Goal: Task Accomplishment & Management: Complete application form

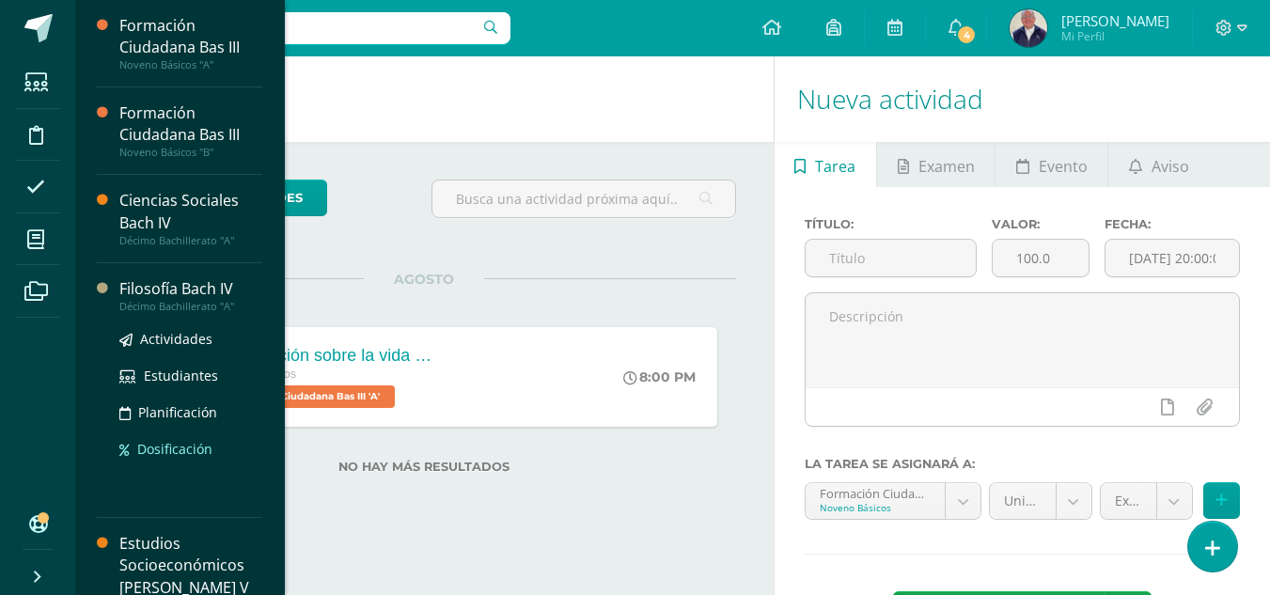
click at [137, 452] on span "Dosificación" at bounding box center [174, 449] width 75 height 18
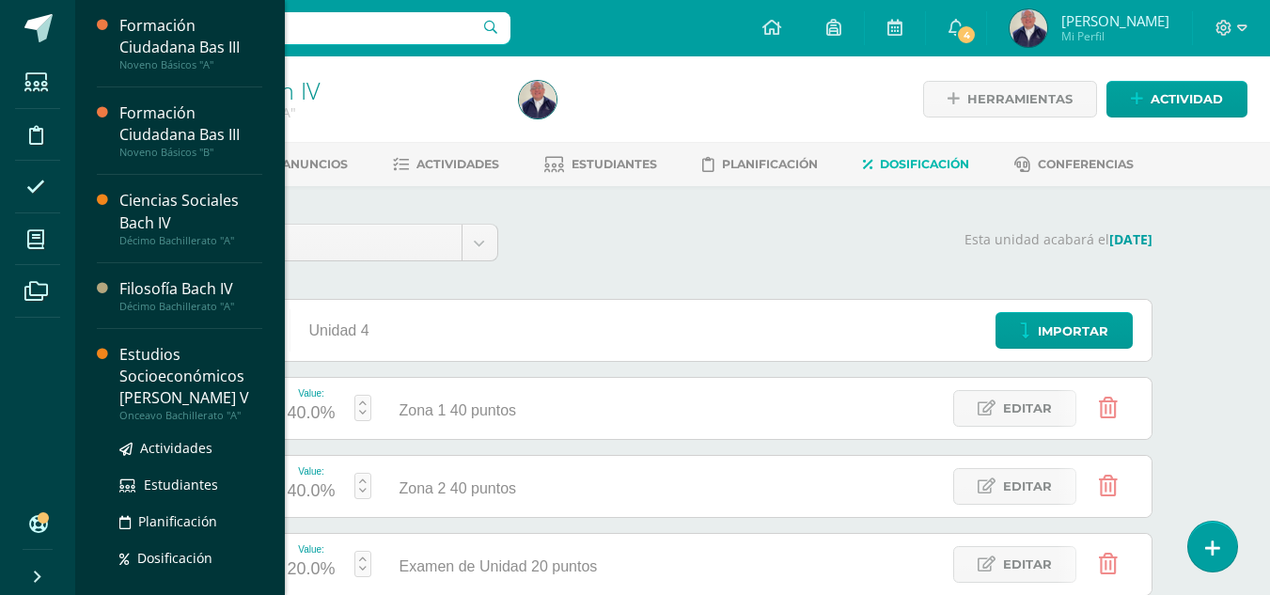
click at [161, 374] on div "Estudios Socioeconómicos [PERSON_NAME] V" at bounding box center [190, 376] width 143 height 65
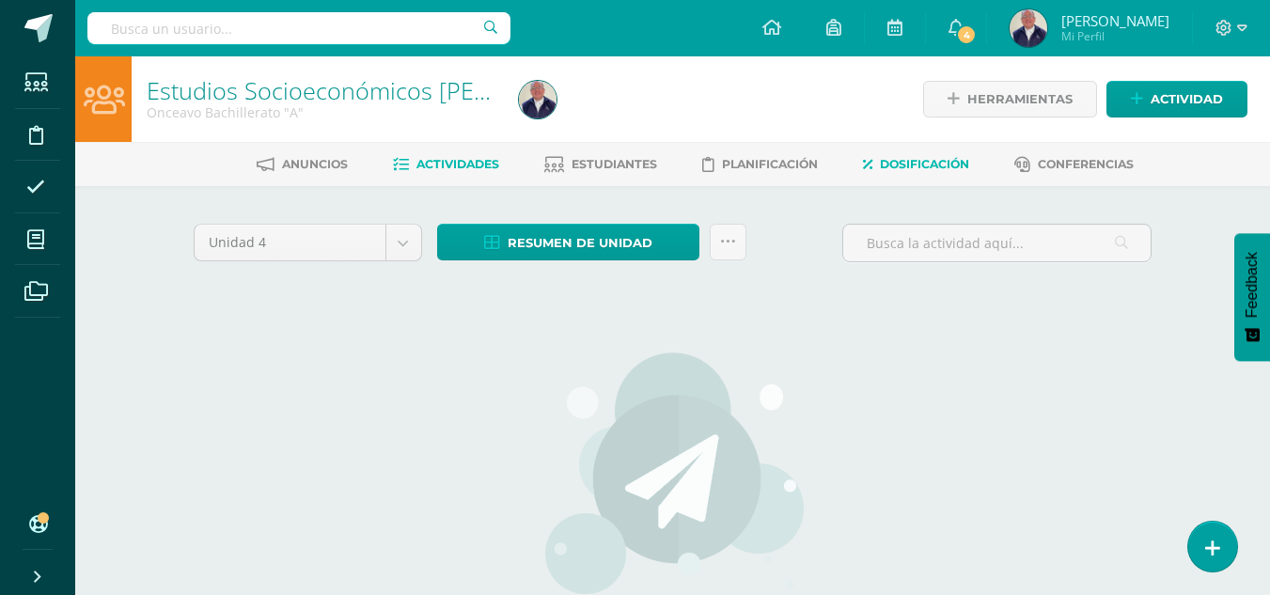
click at [917, 169] on span "Dosificación" at bounding box center [924, 164] width 89 height 14
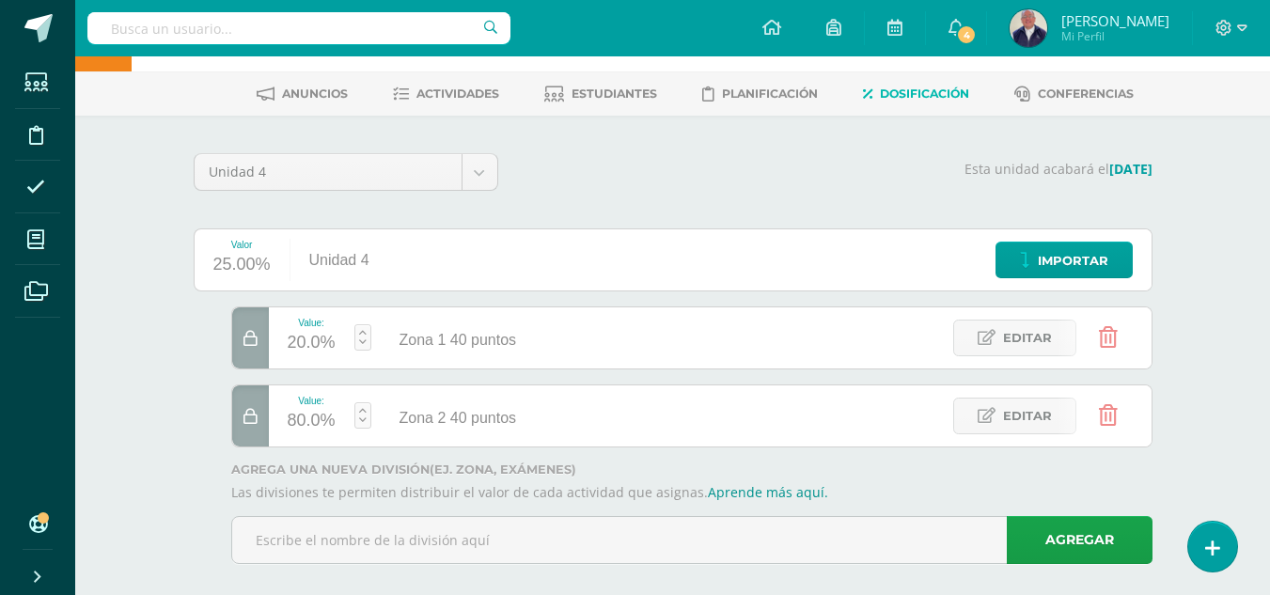
scroll to position [92, 0]
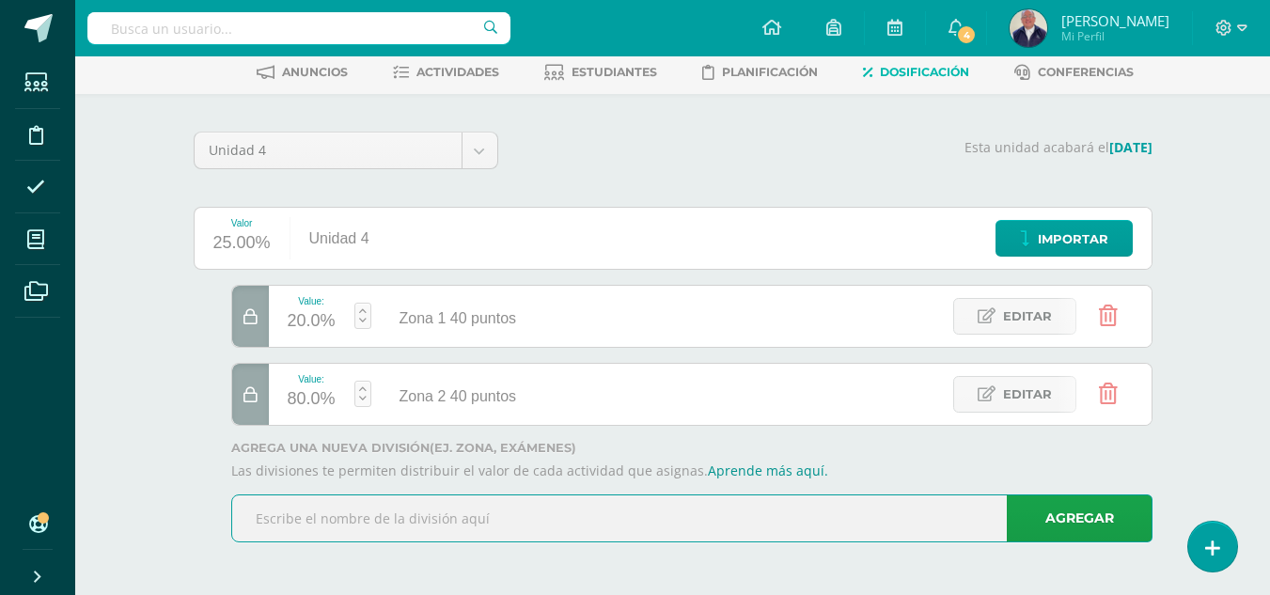
click at [377, 517] on input "text" at bounding box center [692, 519] width 920 height 46
type input "Exzmen de unidad 20 puntos"
click at [1025, 510] on link "Agregar" at bounding box center [1080, 519] width 146 height 48
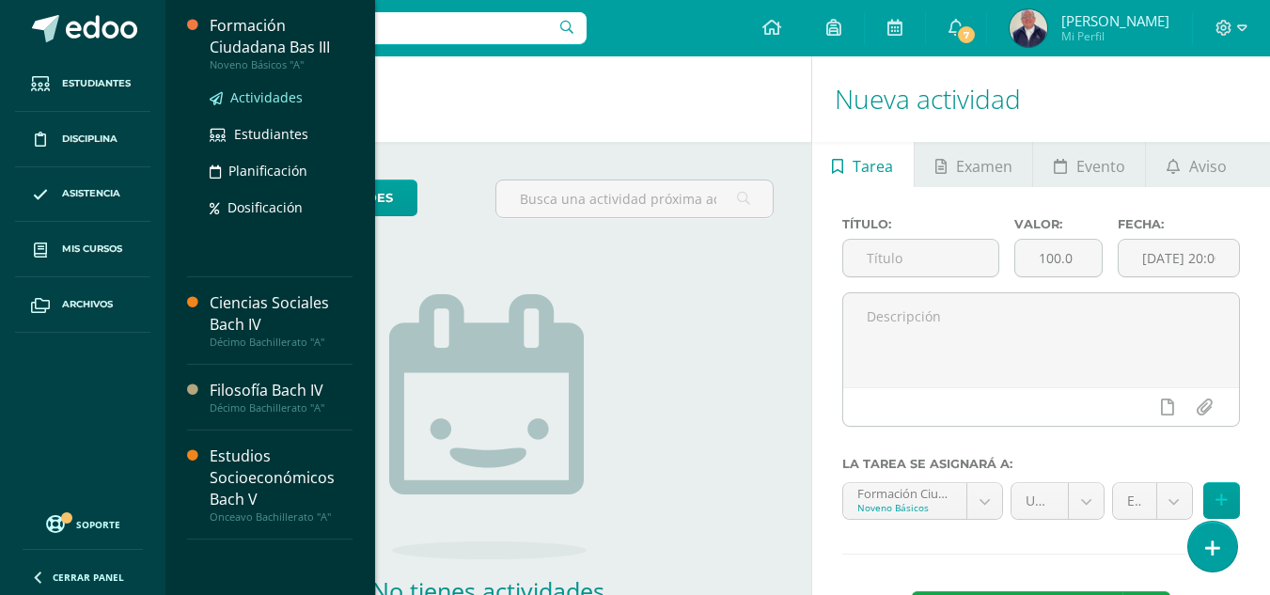
click at [277, 99] on span "Actividades" at bounding box center [266, 97] width 72 height 18
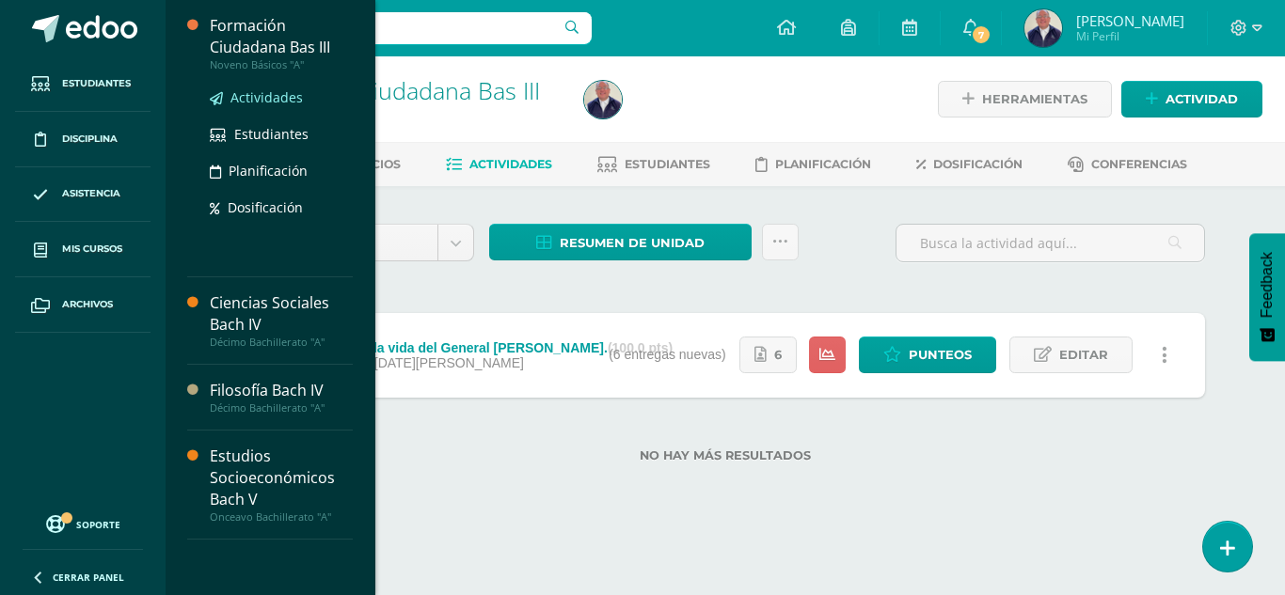
click at [257, 97] on span "Actividades" at bounding box center [266, 97] width 72 height 18
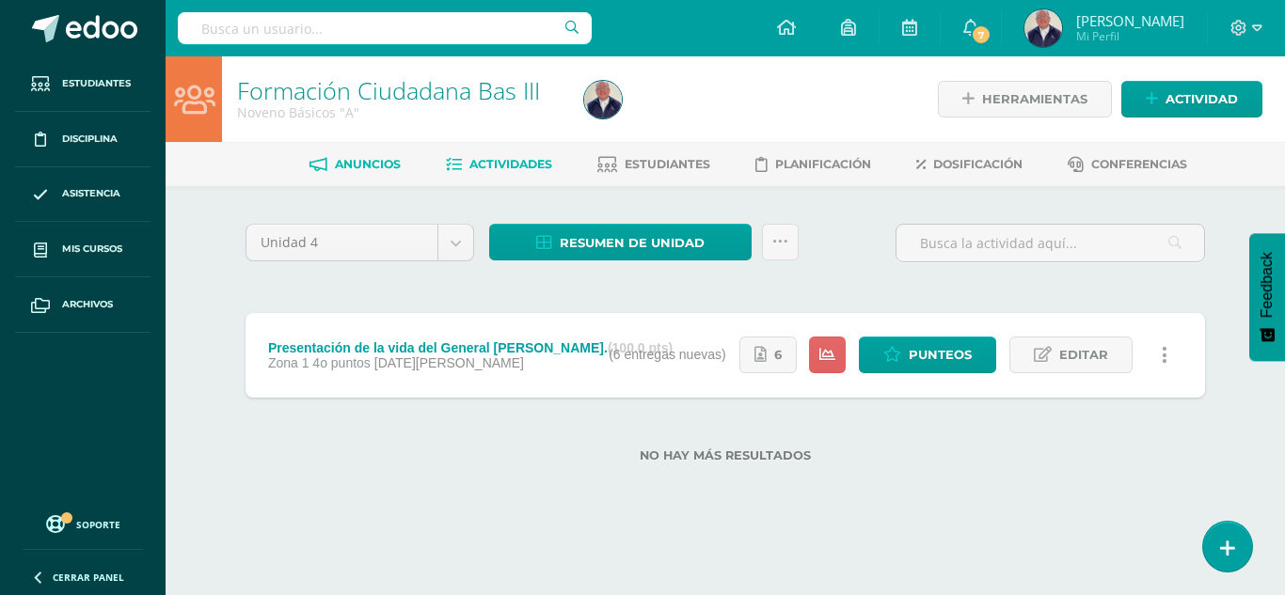
click at [352, 163] on span "Anuncios" at bounding box center [368, 164] width 66 height 14
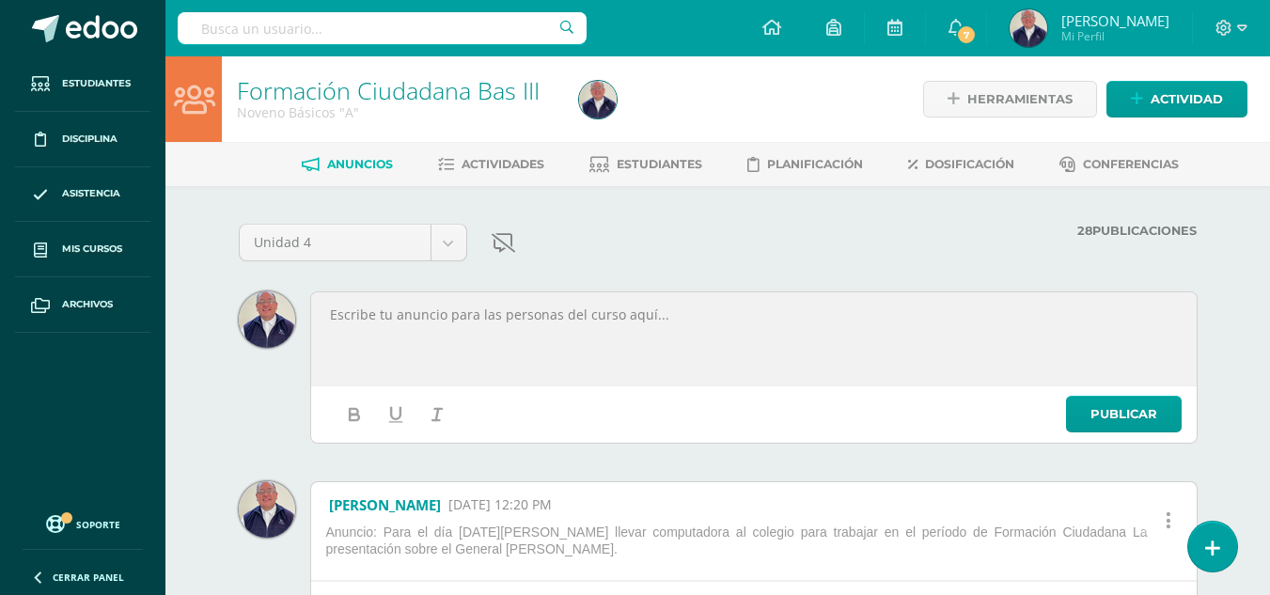
click at [438, 316] on p at bounding box center [754, 315] width 852 height 17
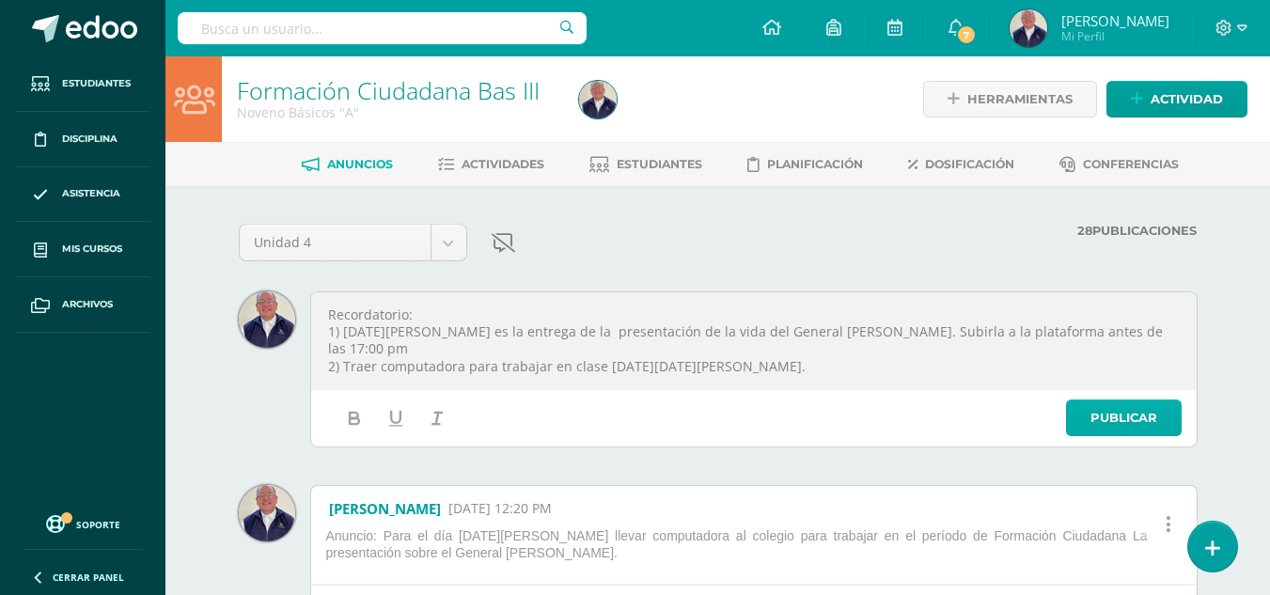
click at [1099, 417] on link "Publicar" at bounding box center [1124, 418] width 116 height 37
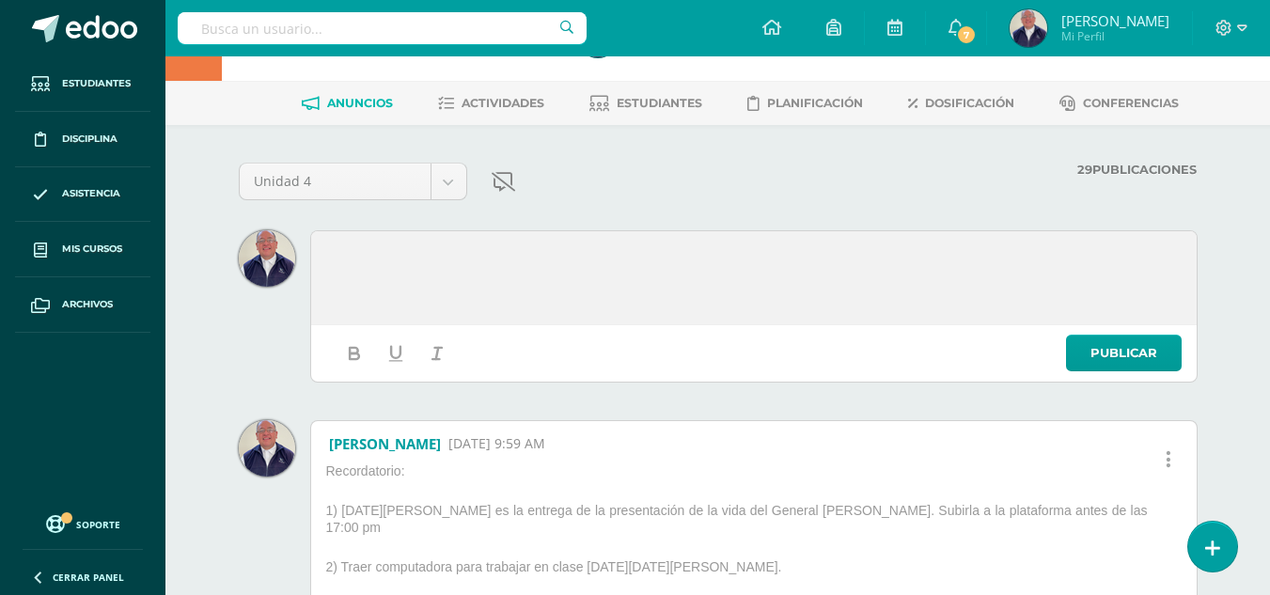
scroll to position [94, 0]
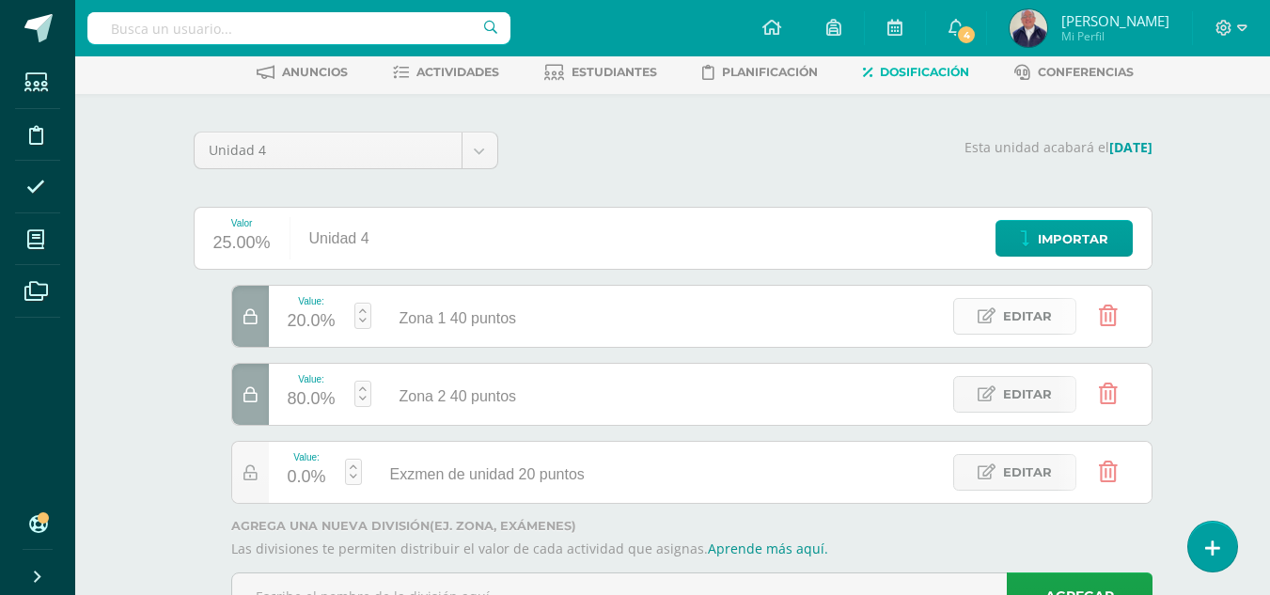
click at [1011, 318] on span "Editar" at bounding box center [1027, 316] width 49 height 35
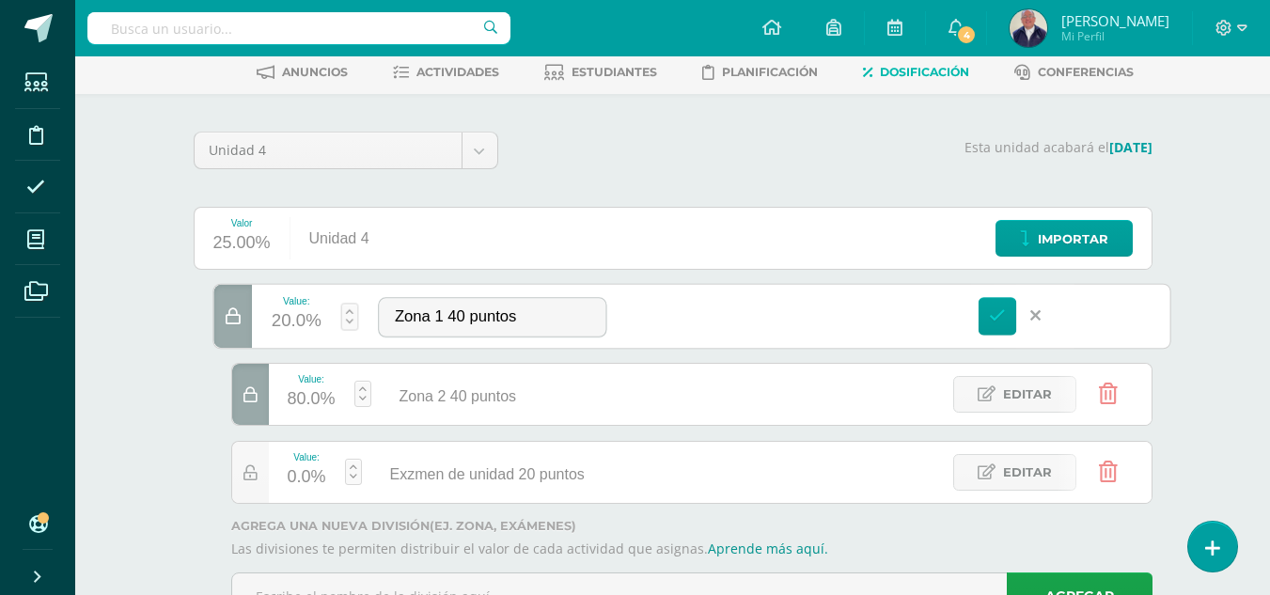
click at [301, 310] on div "20.0%" at bounding box center [296, 322] width 50 height 31
click at [470, 261] on link "Guardar" at bounding box center [450, 269] width 129 height 24
type input "20"
click at [1039, 308] on icon at bounding box center [1036, 316] width 10 height 17
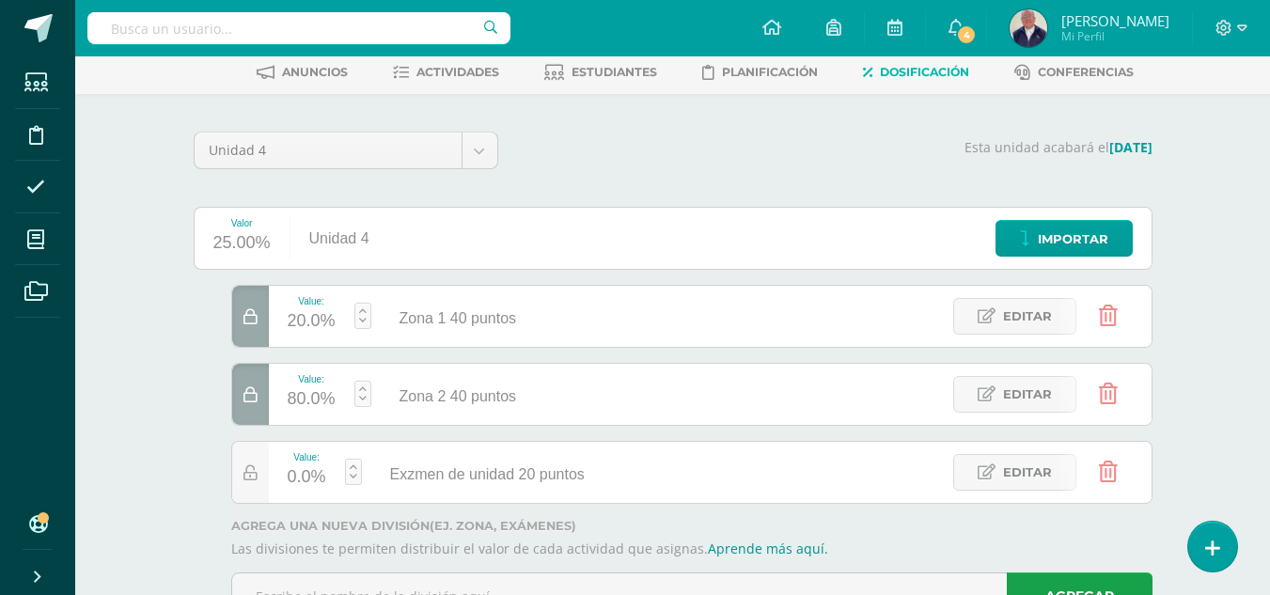
click at [248, 398] on icon at bounding box center [251, 395] width 14 height 16
click at [1003, 389] on span "Editar" at bounding box center [1027, 394] width 49 height 35
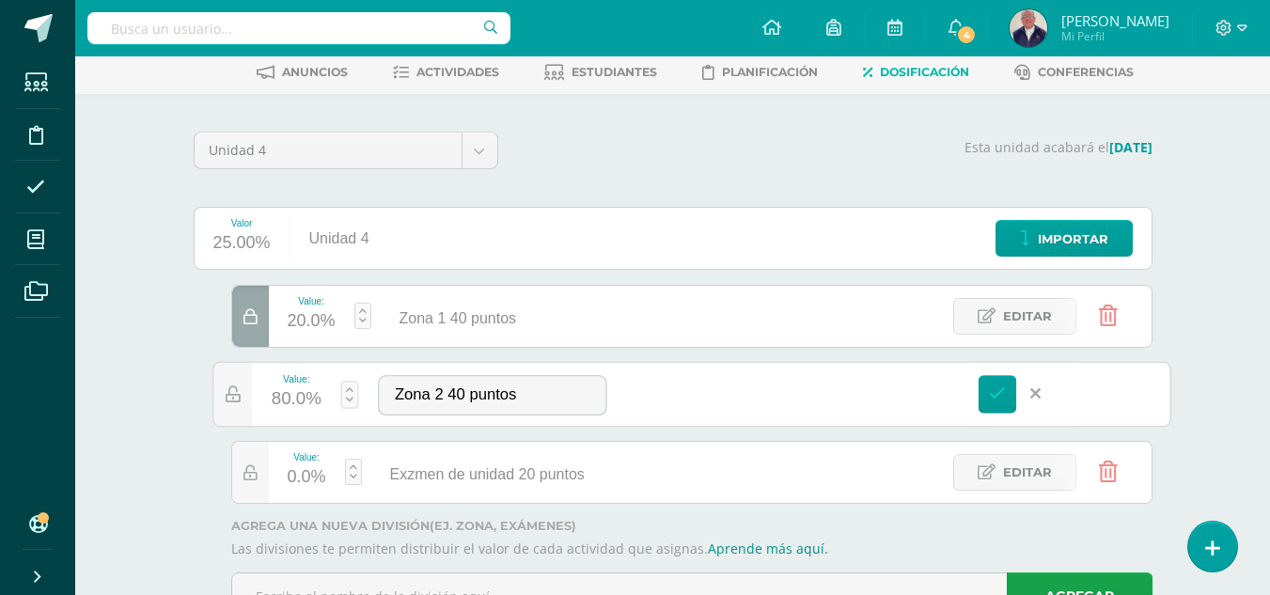
click at [311, 386] on div "80.0%" at bounding box center [296, 400] width 50 height 31
click at [445, 341] on link "Guardar" at bounding box center [450, 347] width 129 height 24
type input "80"
click at [998, 389] on icon at bounding box center [997, 394] width 17 height 17
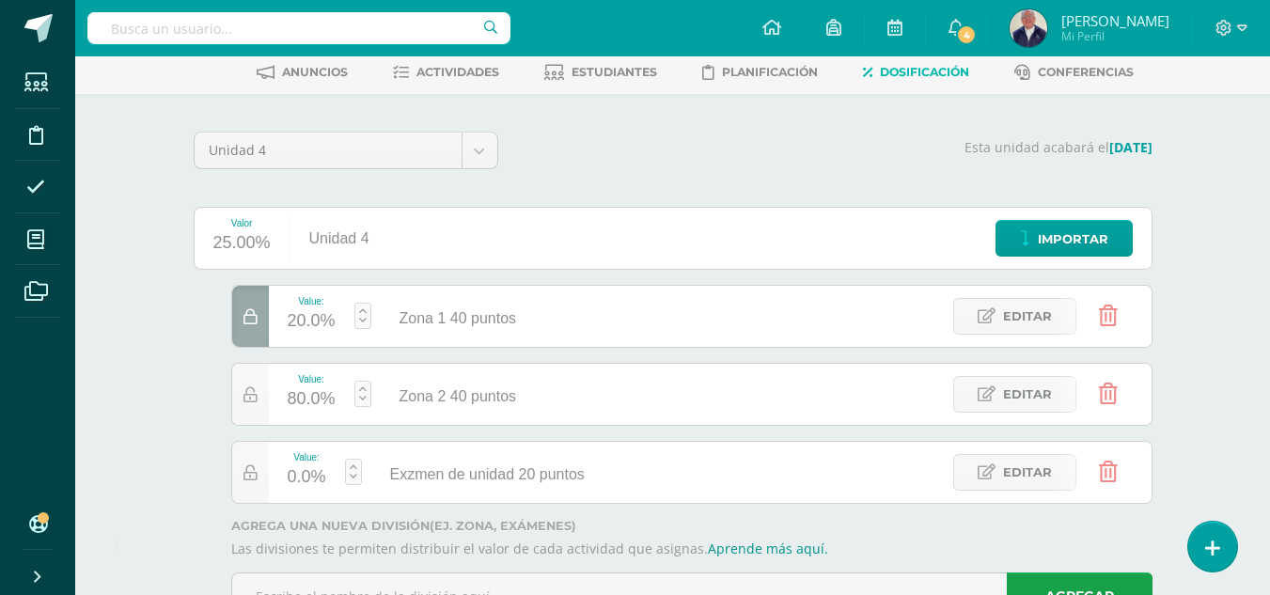
click at [253, 313] on icon at bounding box center [251, 317] width 14 height 16
click at [319, 482] on div "0.0%" at bounding box center [307, 478] width 39 height 30
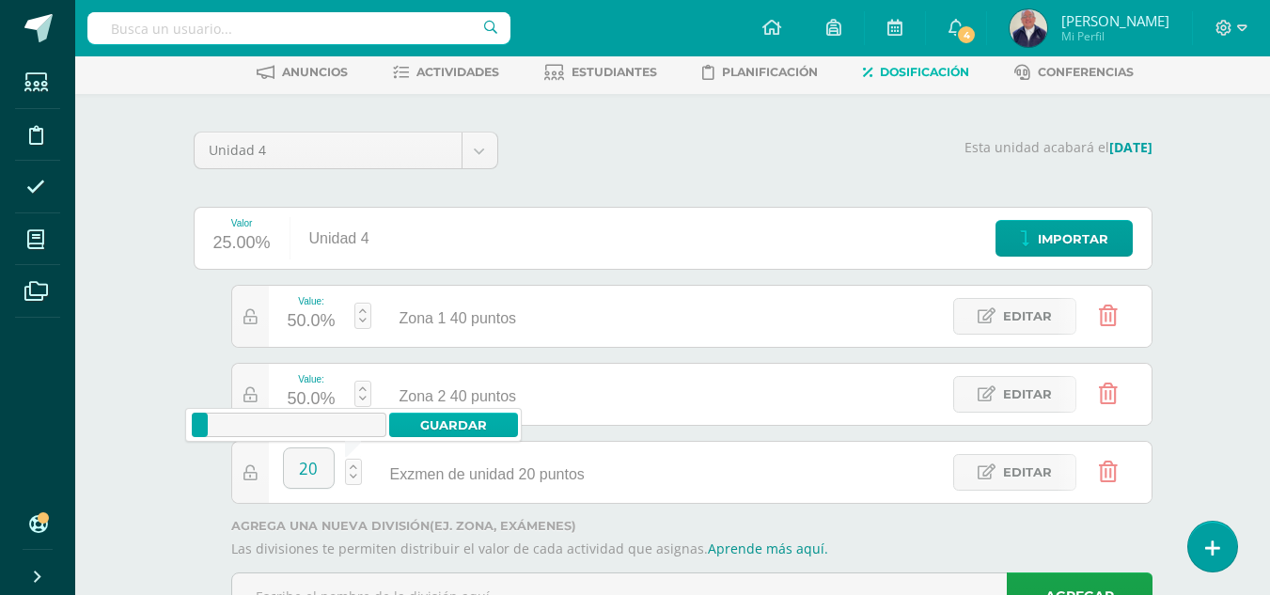
click at [458, 420] on link "Guardar" at bounding box center [453, 425] width 129 height 24
type input "20"
click at [458, 420] on link "Guardar" at bounding box center [453, 425] width 129 height 24
click at [457, 420] on link "Guardar" at bounding box center [453, 425] width 129 height 24
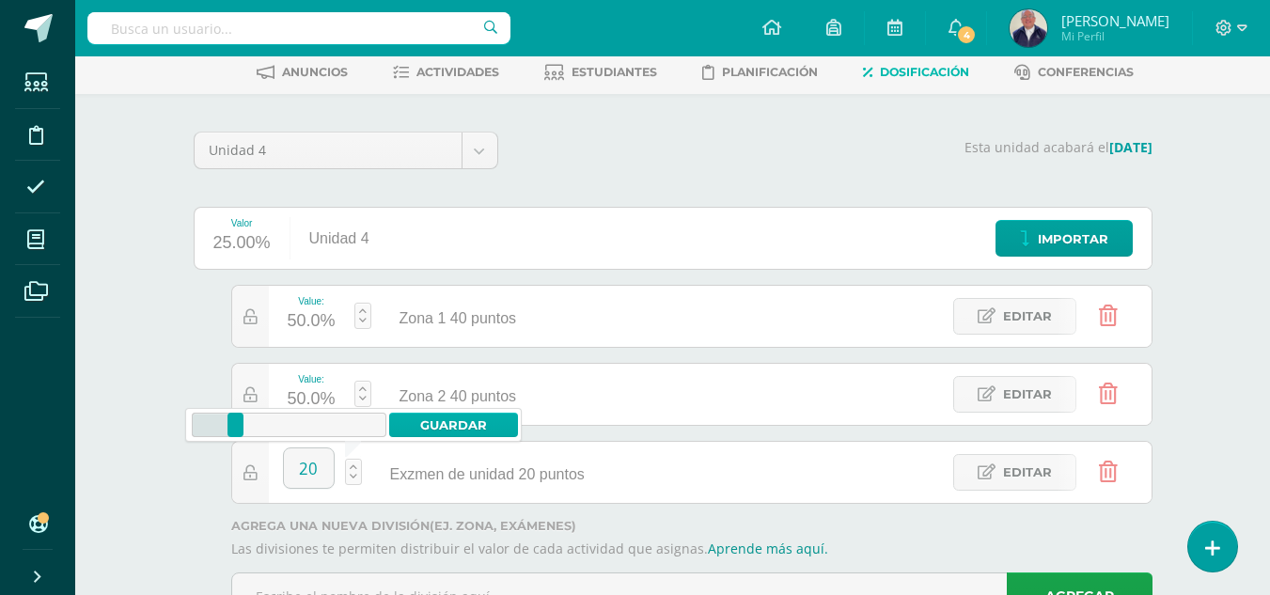
click at [457, 420] on link "Guardar" at bounding box center [453, 425] width 129 height 24
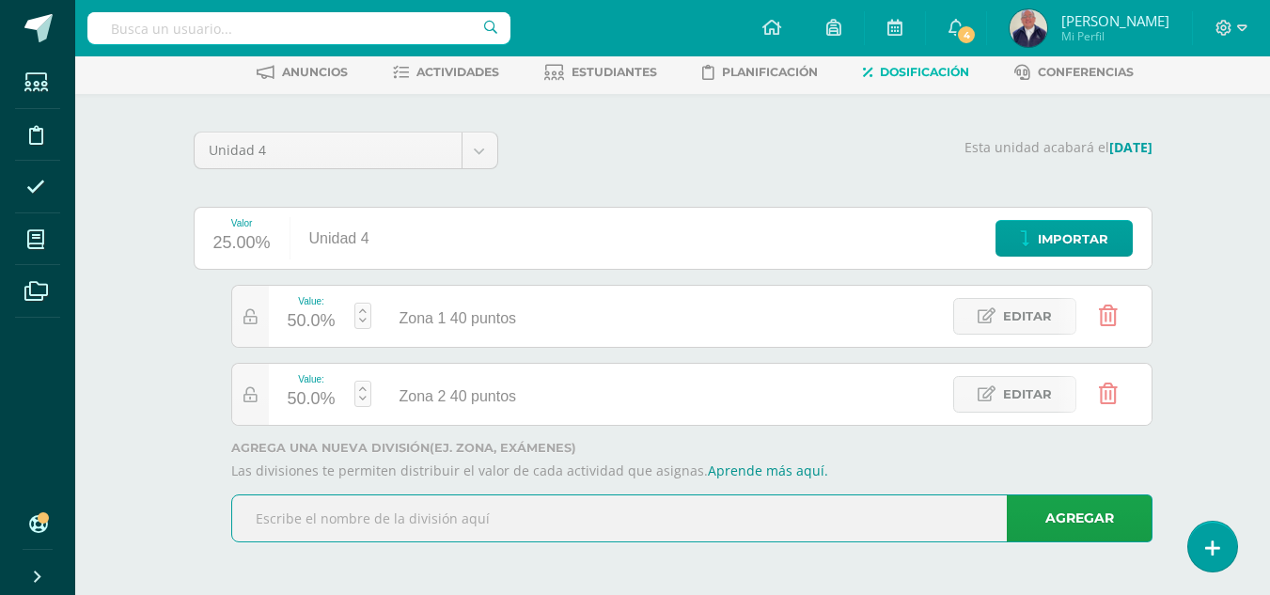
click at [957, 514] on input "text" at bounding box center [692, 519] width 920 height 46
type input "Examen de unidad 20 puntos"
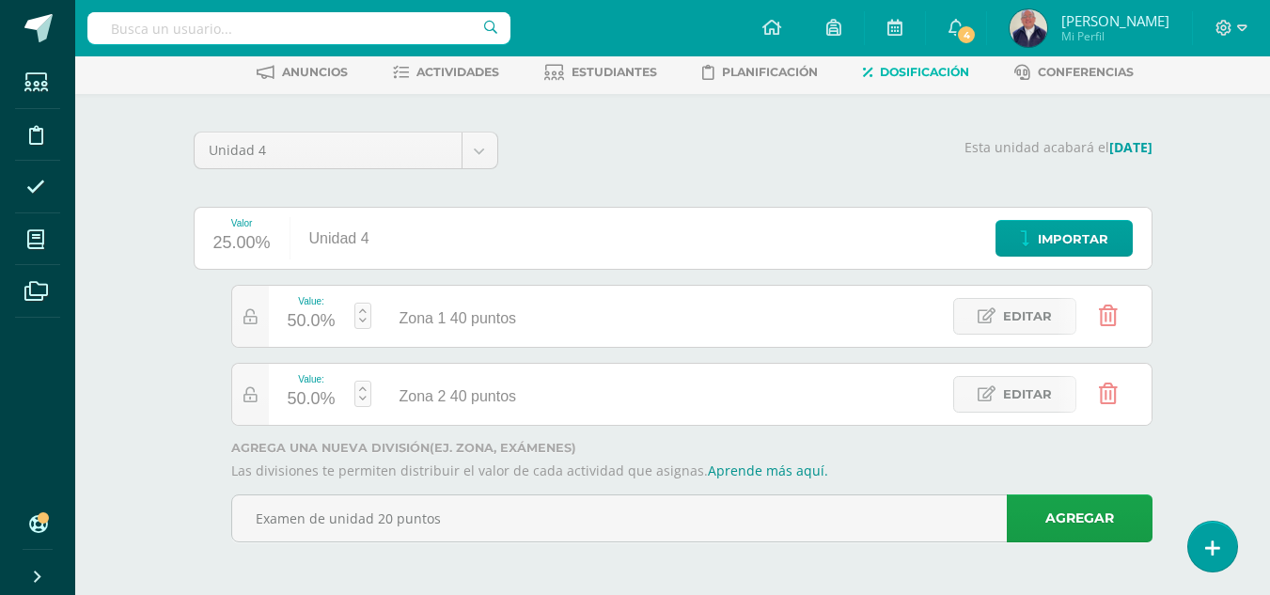
click at [1029, 517] on link "Agregar" at bounding box center [1080, 519] width 146 height 48
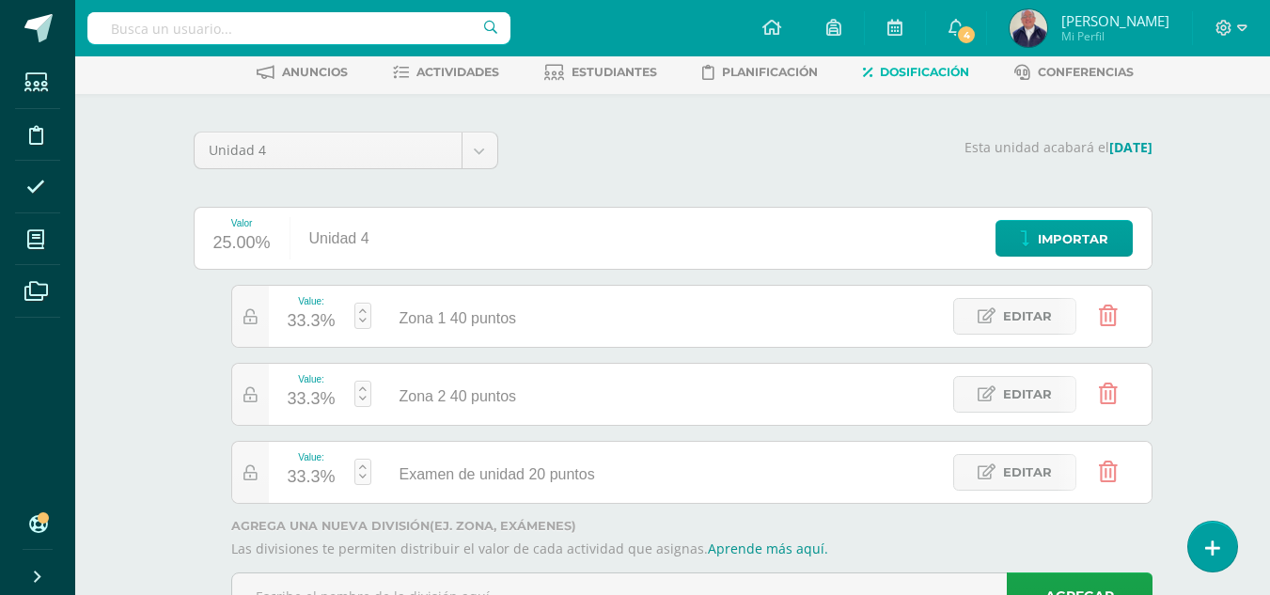
click at [323, 322] on div "33.3%" at bounding box center [312, 322] width 48 height 30
type input "40"
click at [474, 271] on link "Guardar" at bounding box center [463, 269] width 129 height 24
click at [313, 398] on div "30.0%" at bounding box center [312, 400] width 48 height 30
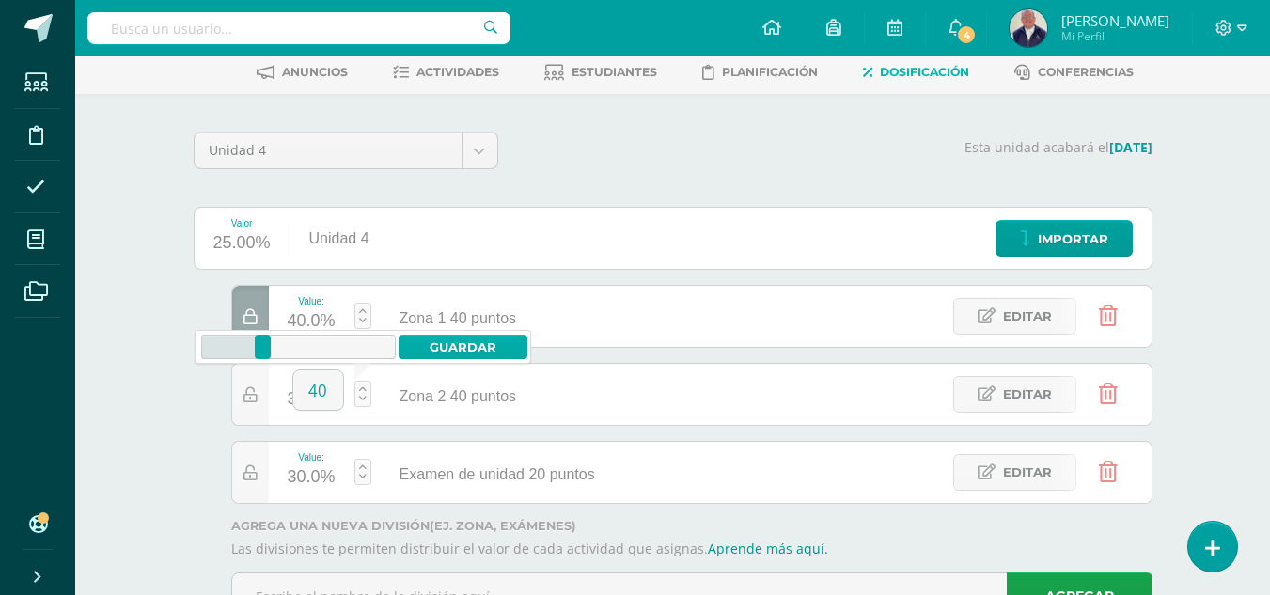
type input "40"
click at [481, 339] on link "Guardar" at bounding box center [463, 347] width 129 height 24
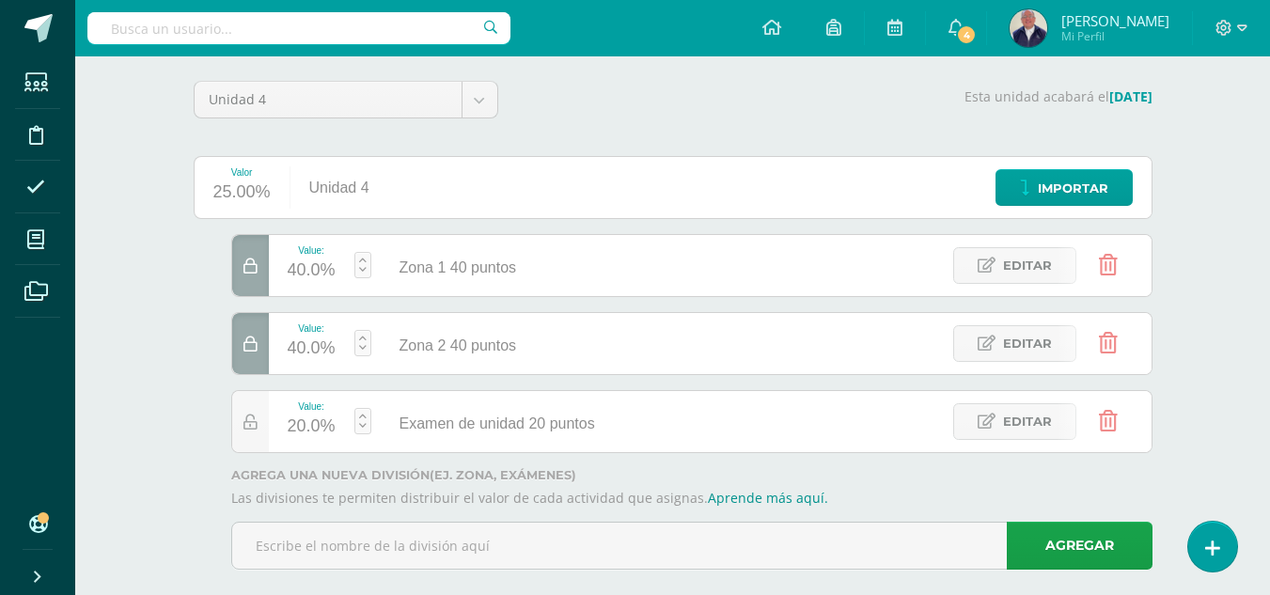
scroll to position [170, 0]
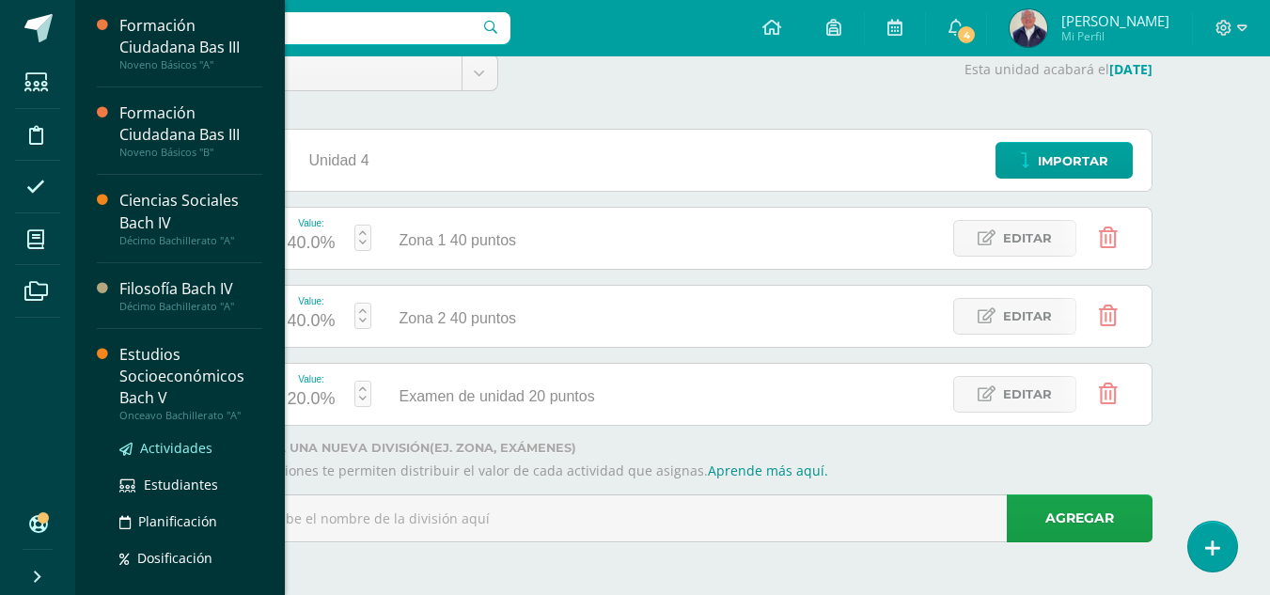
click at [174, 443] on span "Actividades" at bounding box center [176, 448] width 72 height 18
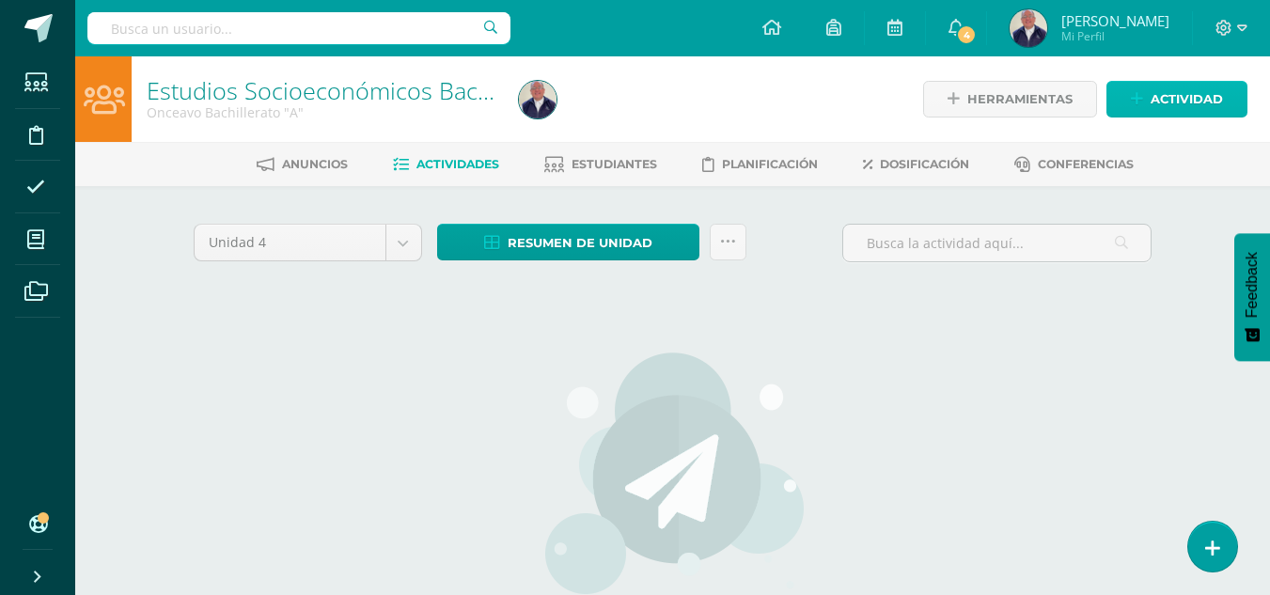
click at [1183, 99] on span "Actividad" at bounding box center [1187, 99] width 72 height 35
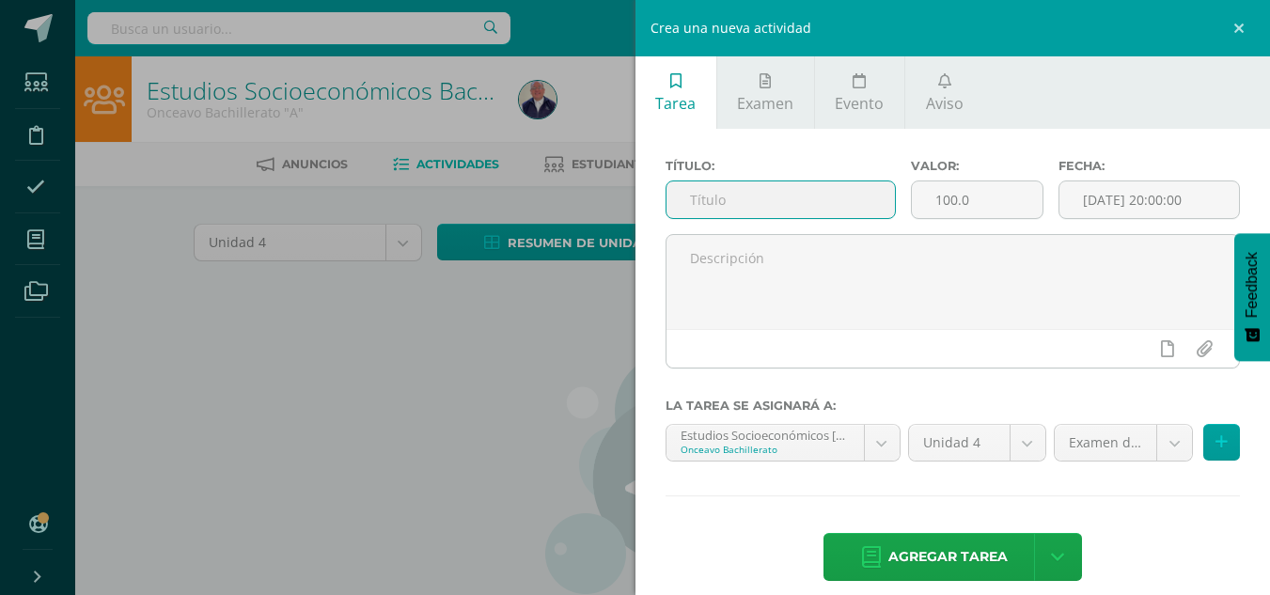
click at [716, 208] on input "text" at bounding box center [781, 199] width 229 height 37
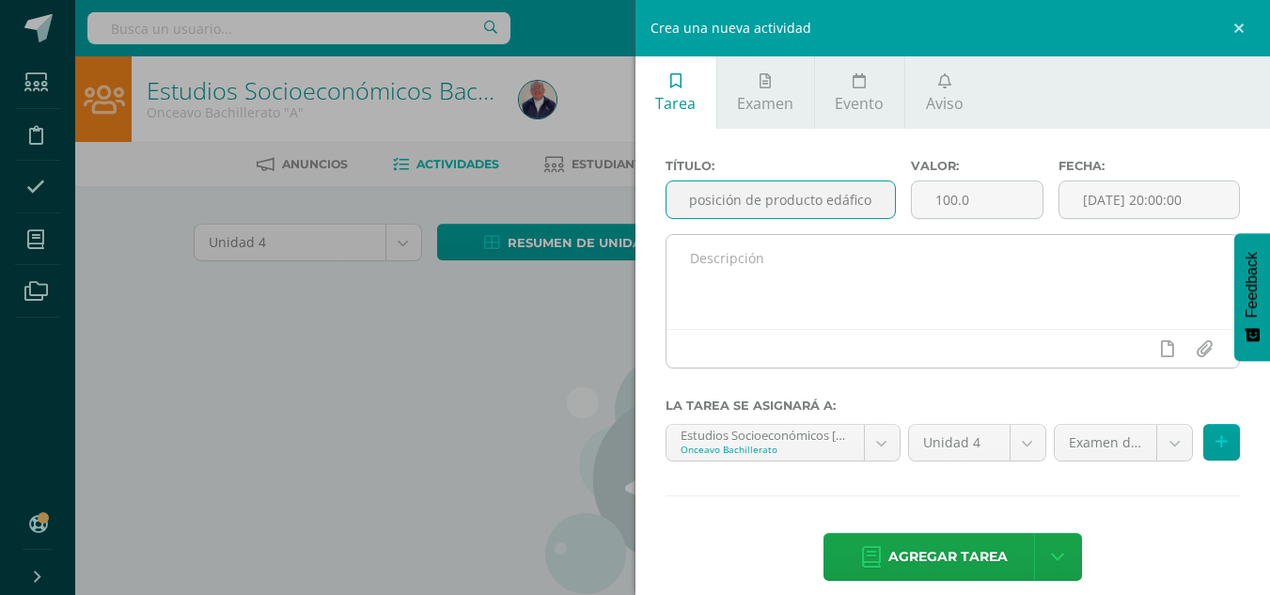
type input "Exposición de producto edáfico"
click at [708, 257] on textarea at bounding box center [954, 282] width 574 height 94
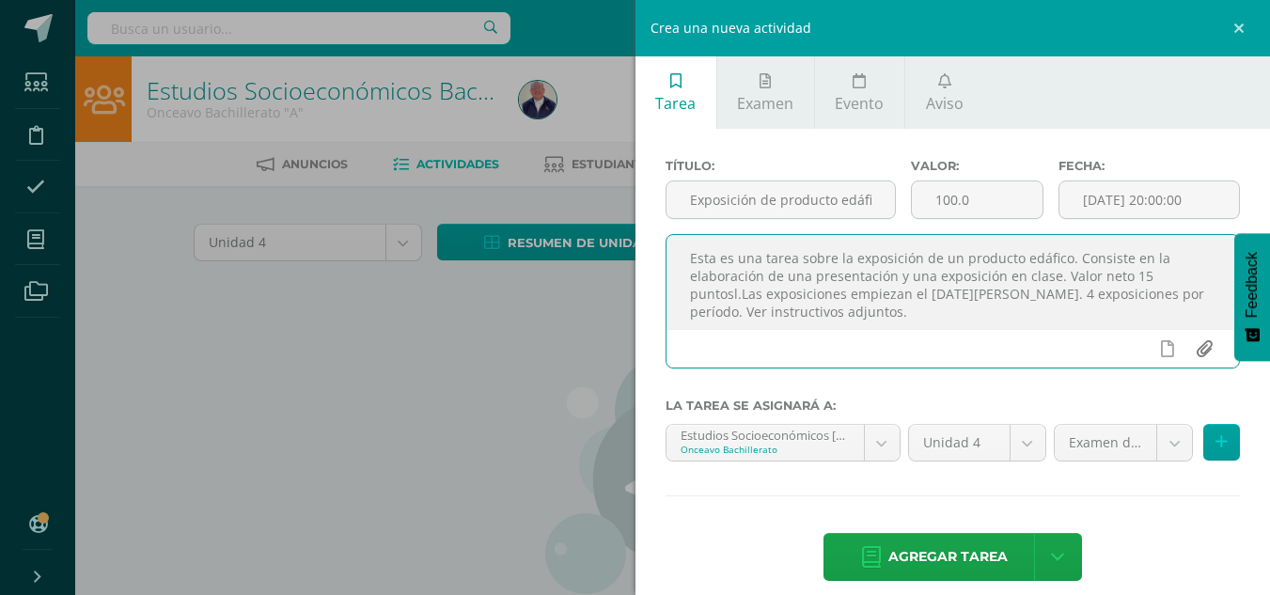
type textarea "Esta es una tarea sobre la exposición de un producto edáfico. Consiste en la el…"
click at [1191, 345] on input "file" at bounding box center [1204, 349] width 37 height 36
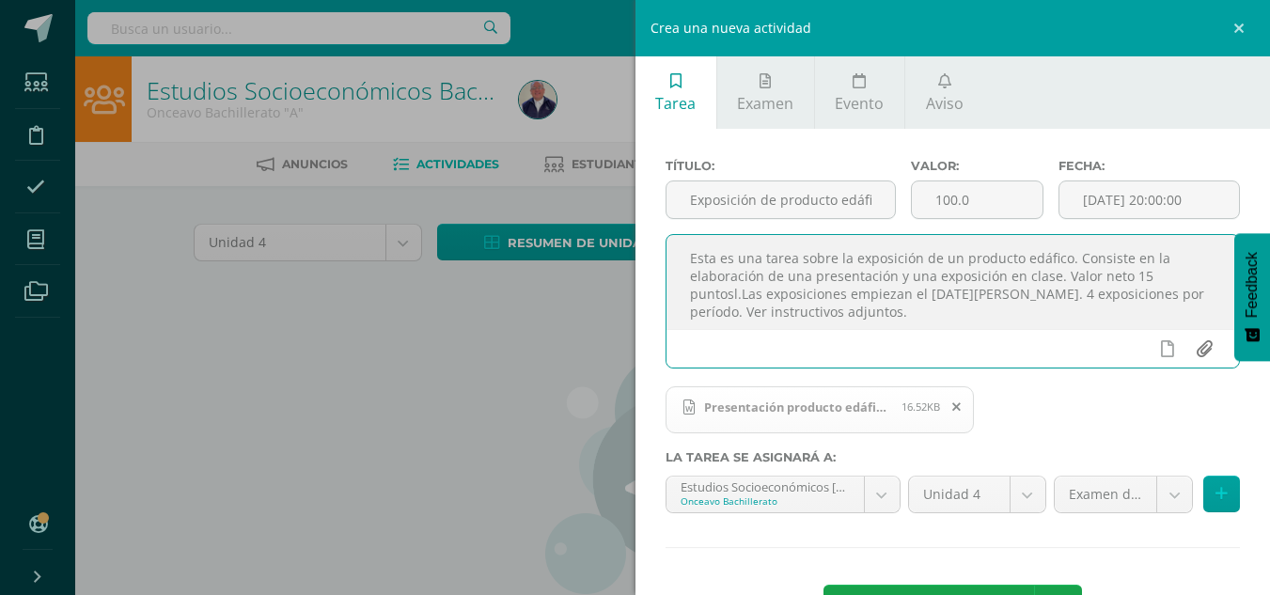
click at [1188, 347] on input "file" at bounding box center [1204, 349] width 37 height 36
type input "C:\fakepath\LISTA DE PRODUCTOS EDÁFICOS PARA EXPOSCIÓN Z. 14.xlsx"
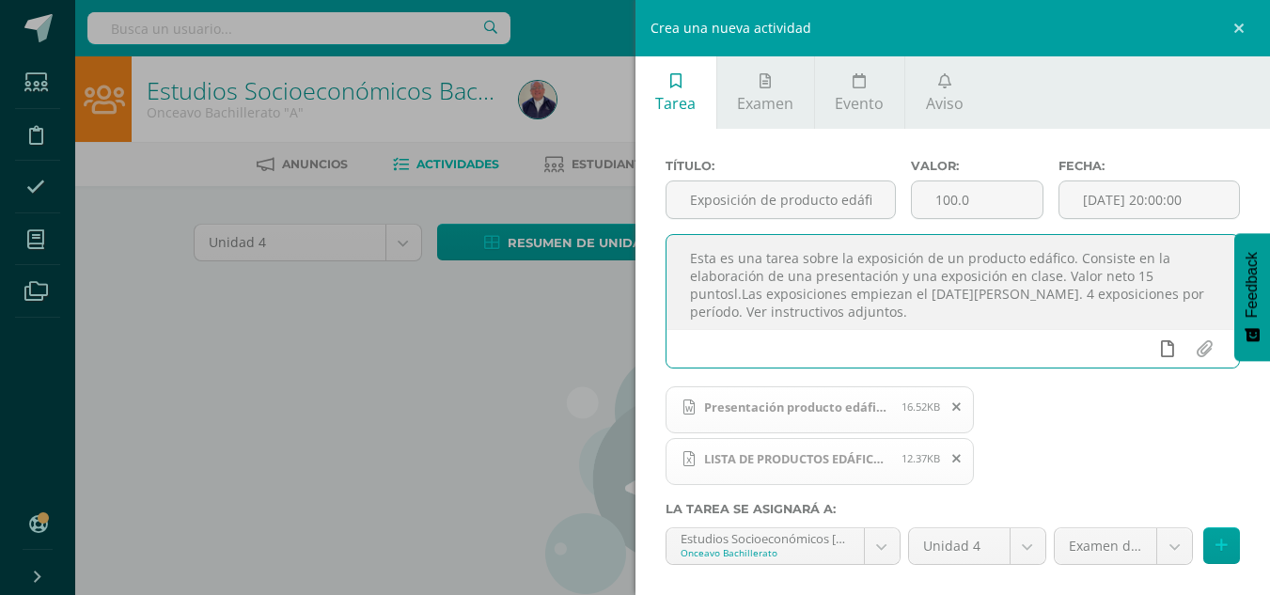
click at [1161, 349] on icon at bounding box center [1167, 348] width 13 height 17
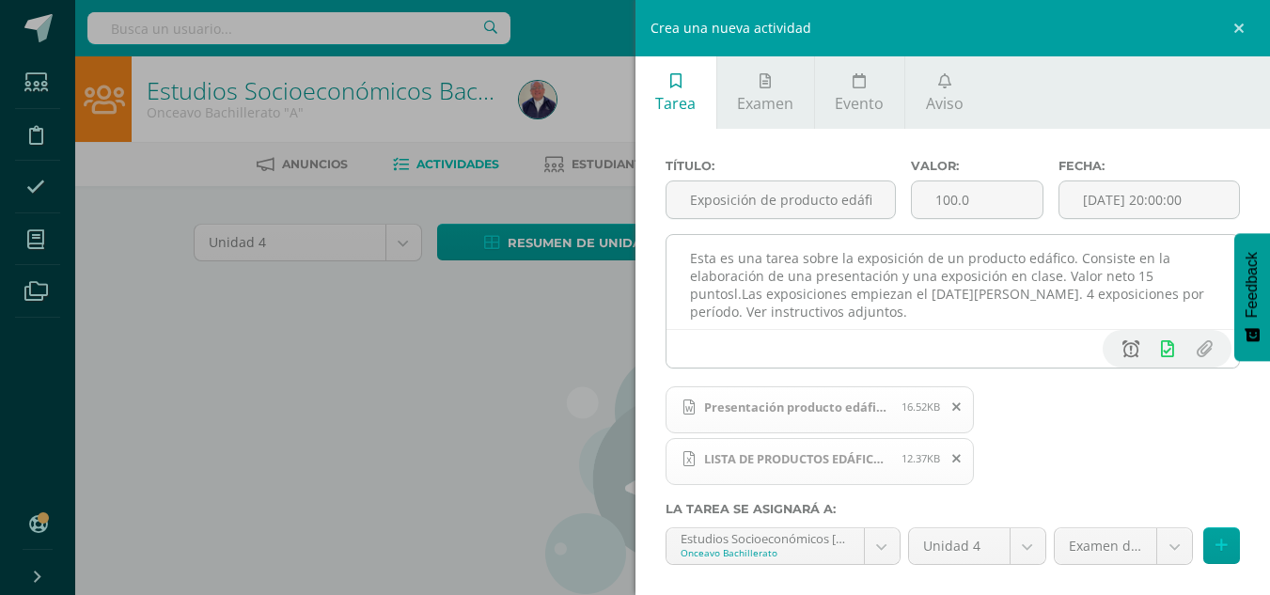
click at [1123, 352] on icon at bounding box center [1131, 348] width 17 height 17
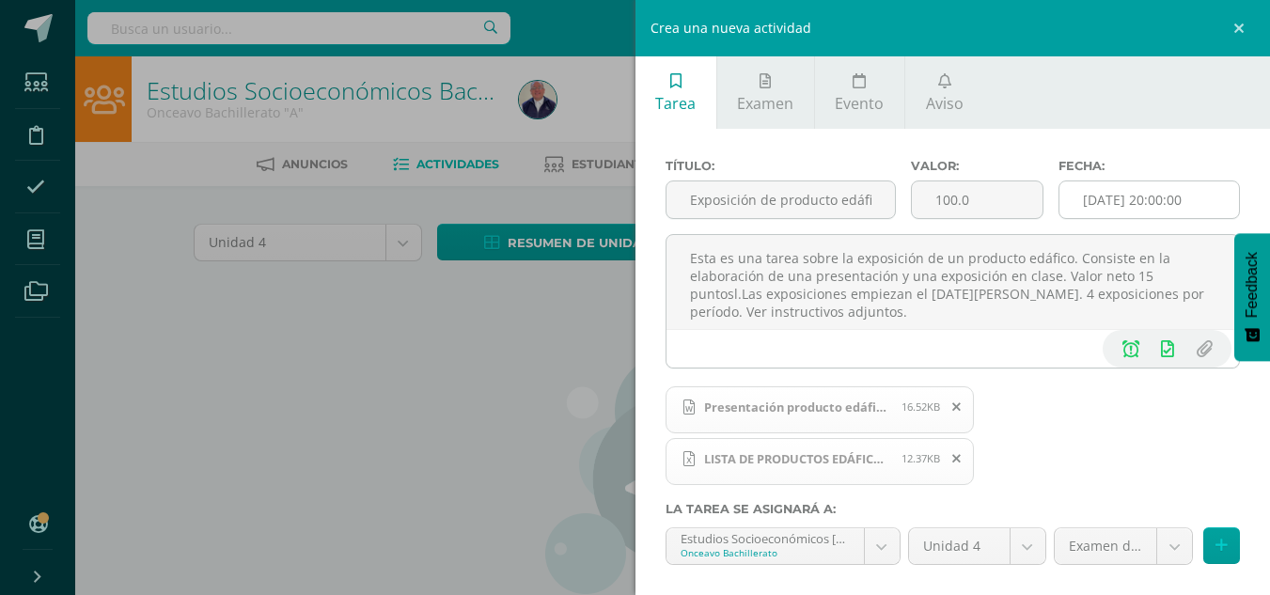
click at [1136, 198] on input "[DATE] 20:00:00" at bounding box center [1150, 199] width 180 height 37
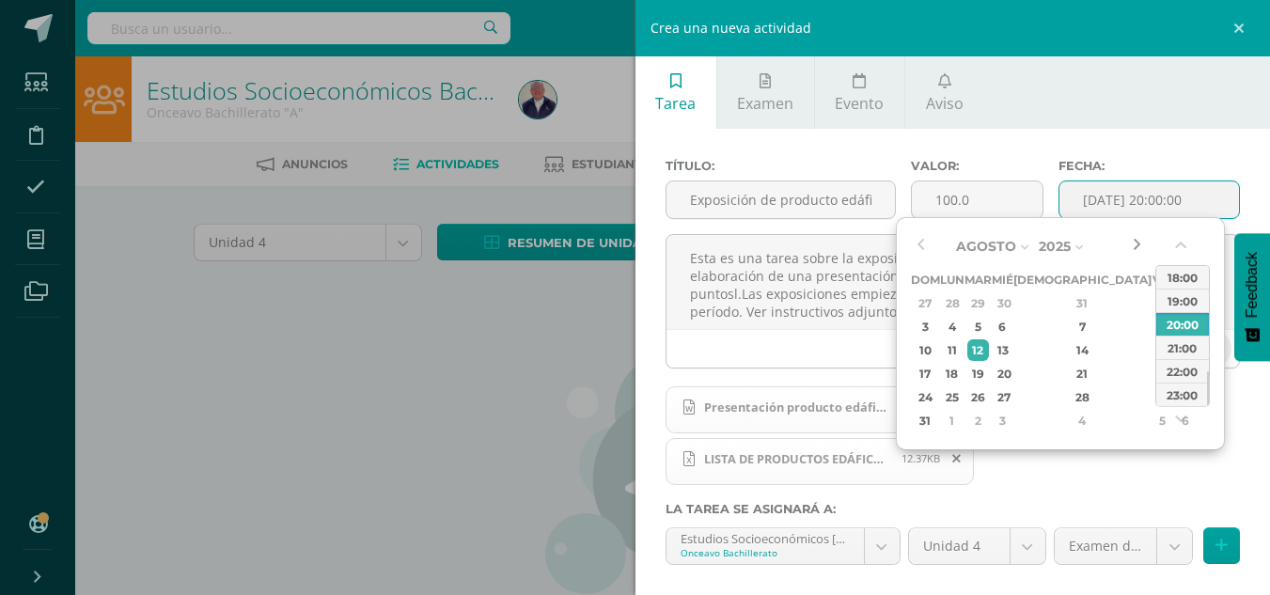
click at [1138, 245] on button "button" at bounding box center [1137, 246] width 19 height 28
click at [1154, 303] on div "5" at bounding box center [1162, 303] width 17 height 22
type input "2025-09-05 20:00"
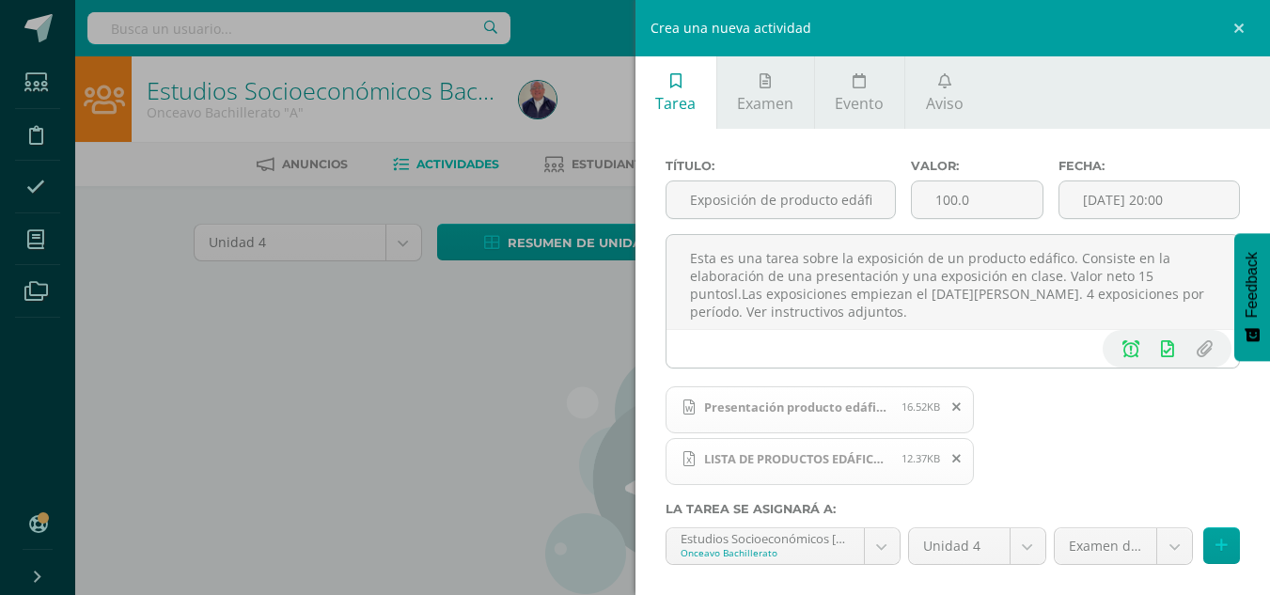
click at [1186, 471] on div "Presentación producto edáfico zona 14 2025.docx 16.52KB LISTA DE PRODUCTOS EDÁF…" at bounding box center [951, 443] width 576 height 118
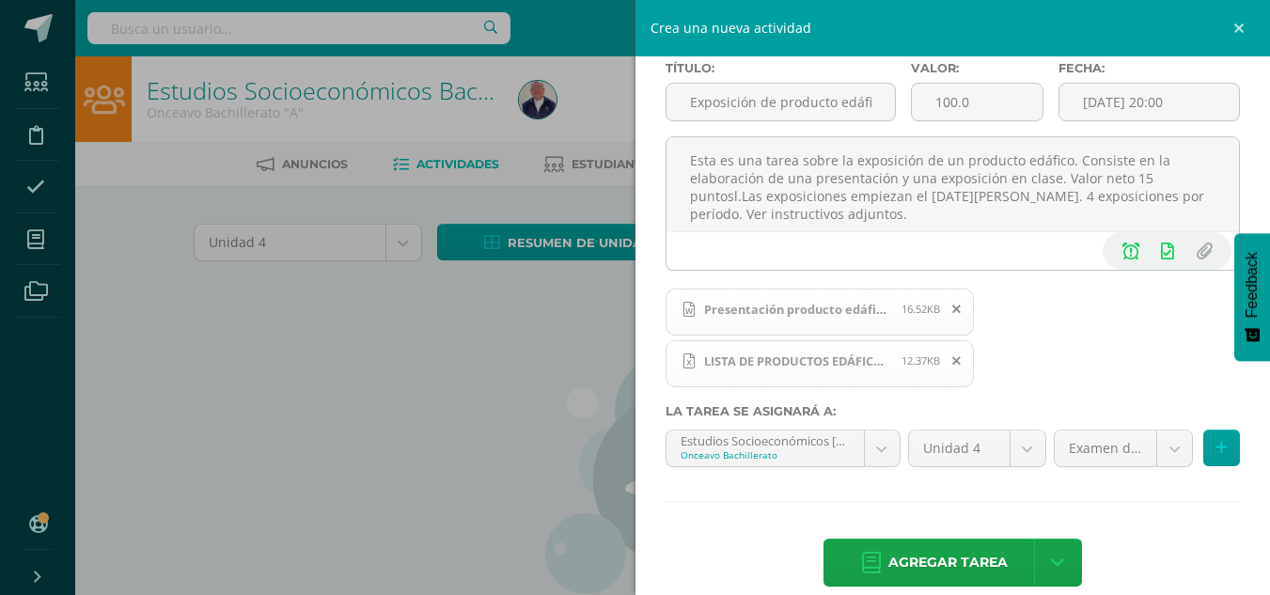
scroll to position [123, 0]
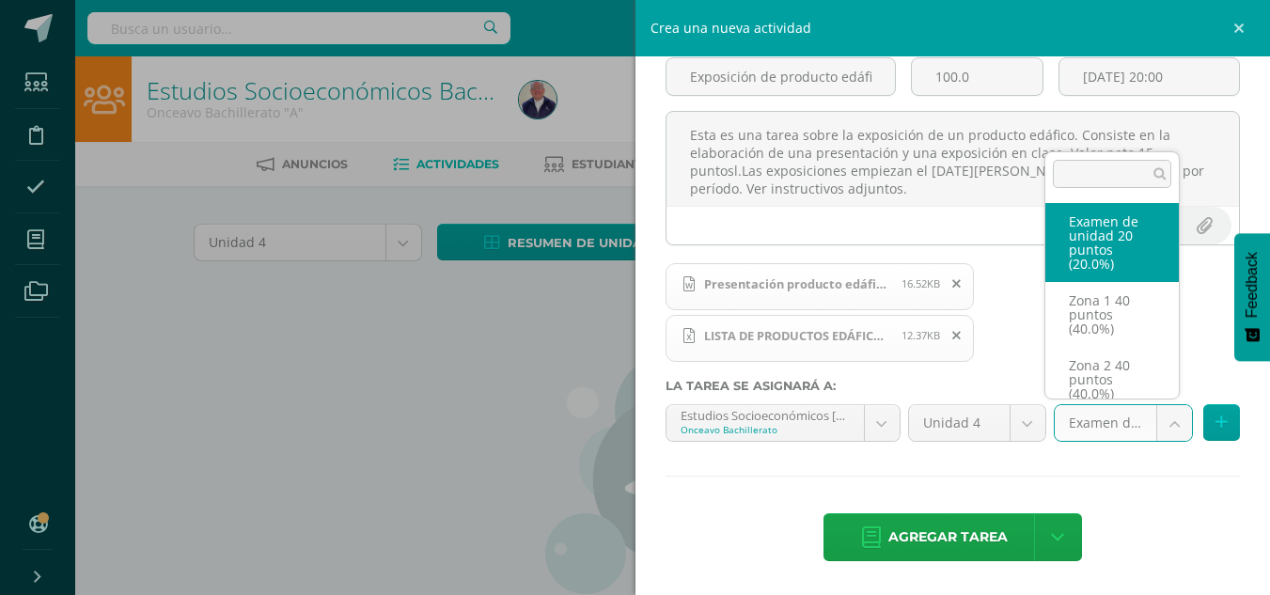
click at [1159, 424] on body "Estudiantes Disciplina Asistencia Mis cursos Archivos Soporte Ayuda Reportar un…" at bounding box center [635, 404] width 1270 height 808
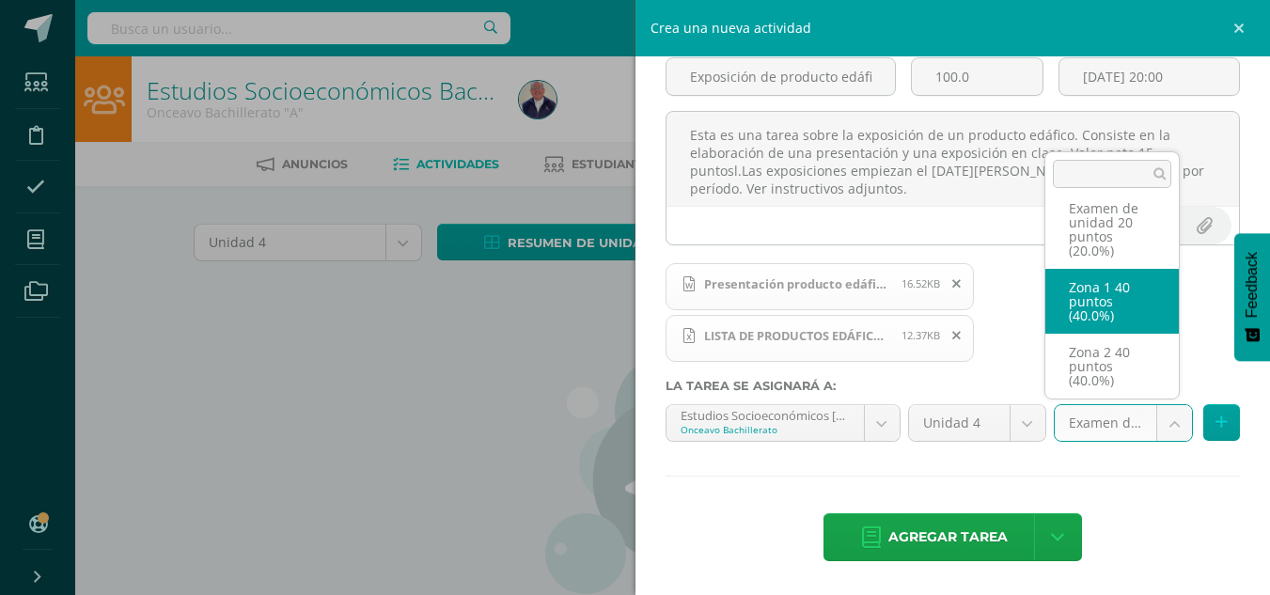
select select "30617"
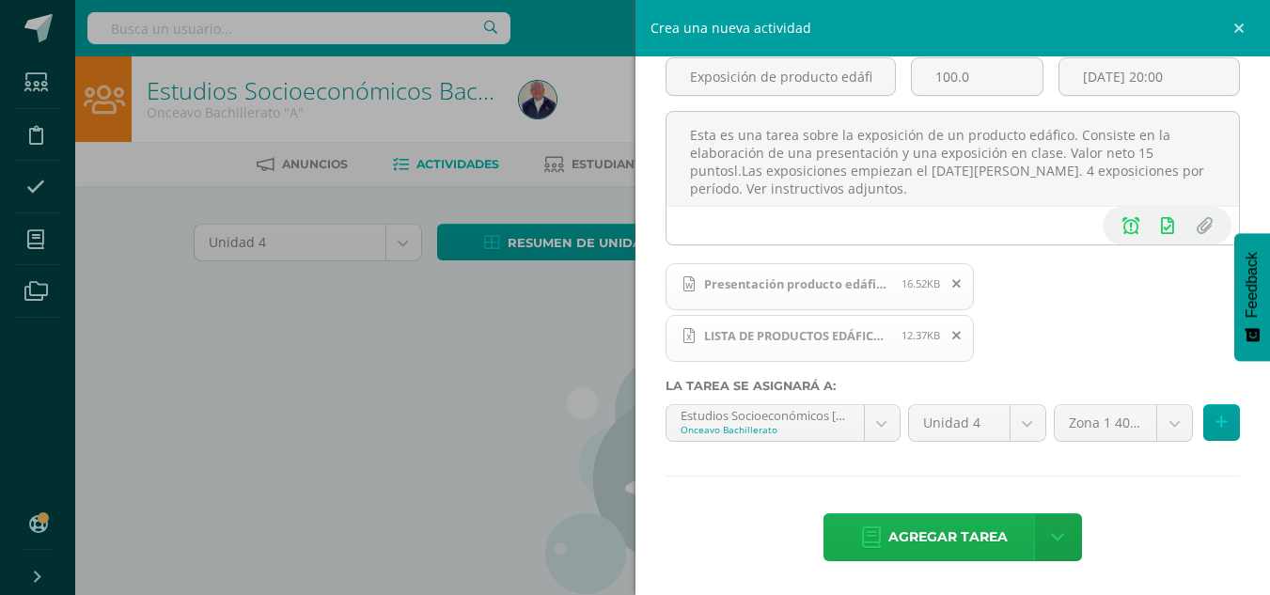
click at [976, 541] on span "Agregar tarea" at bounding box center [948, 537] width 119 height 46
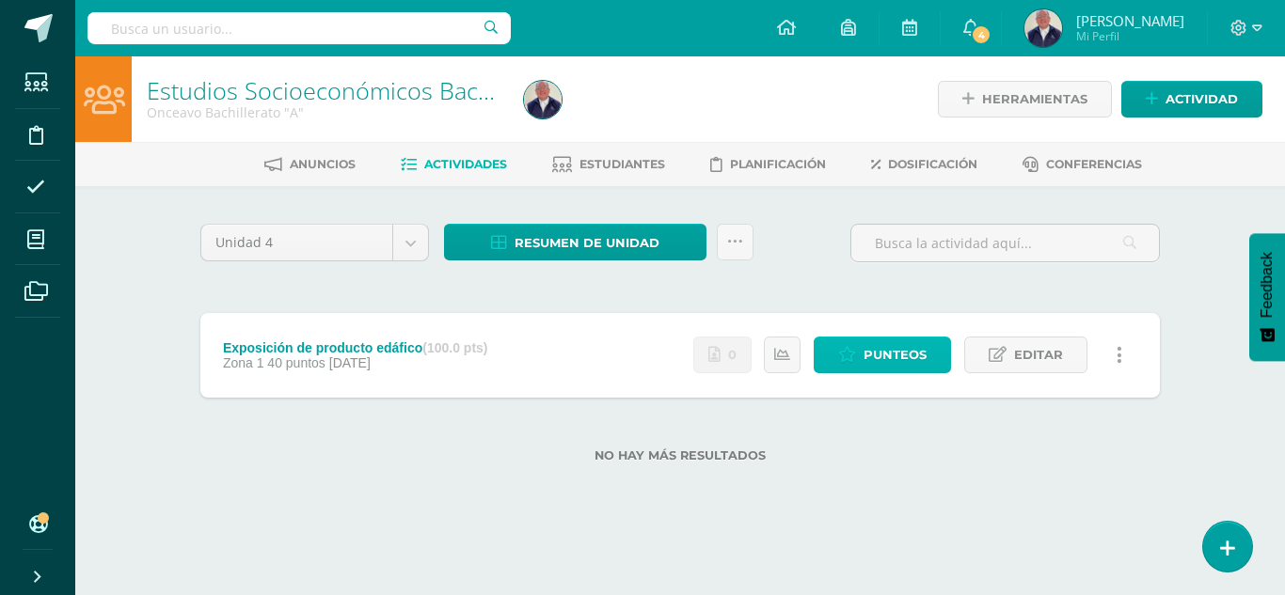
click at [879, 351] on span "Punteos" at bounding box center [894, 355] width 63 height 35
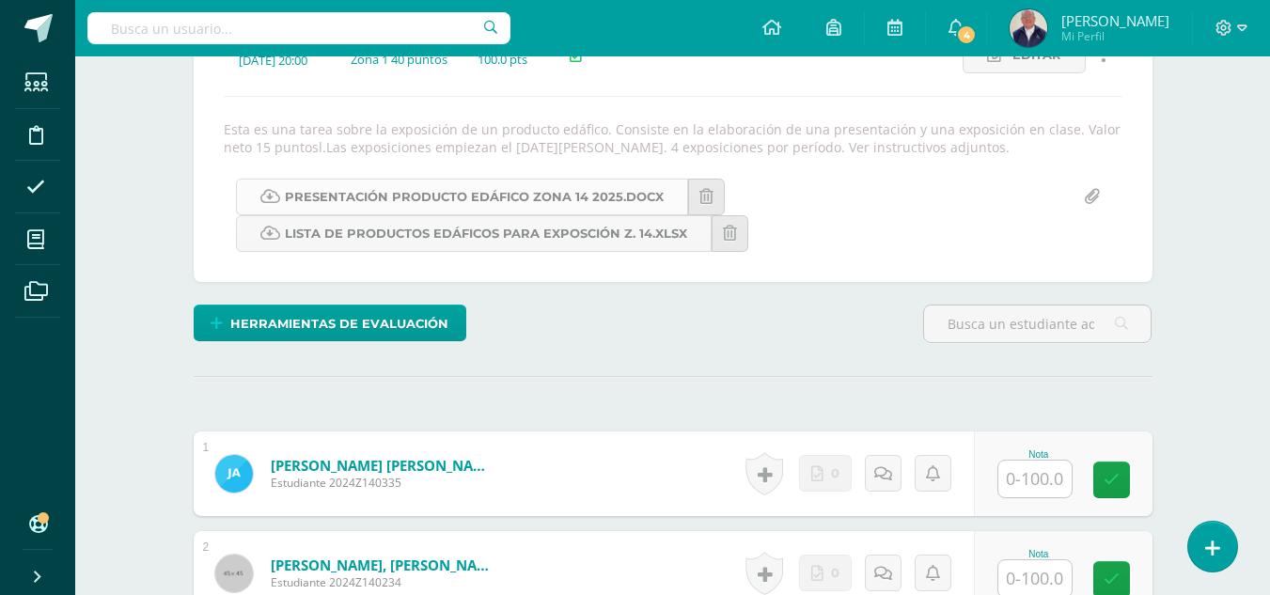
click at [578, 190] on link "Presentación producto edáfico zona 14 2025.docx" at bounding box center [462, 197] width 452 height 37
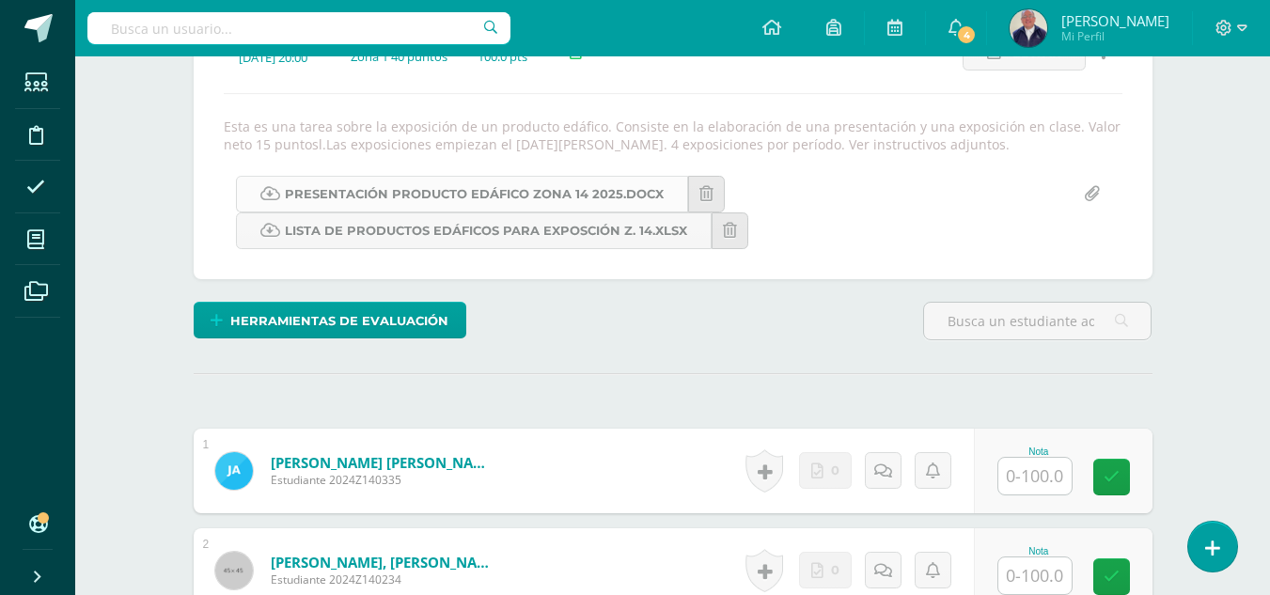
scroll to position [298, 0]
click at [476, 195] on link "Presentación producto edáfico zona 14 2025.docx" at bounding box center [462, 193] width 452 height 37
